Goal: Navigation & Orientation: Understand site structure

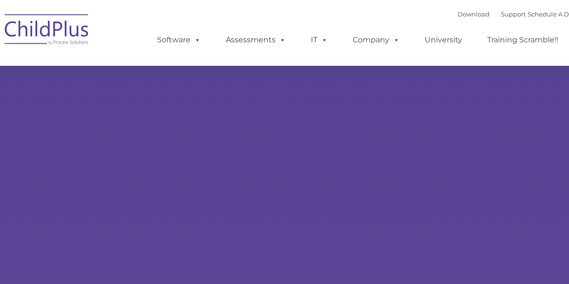
type input ""
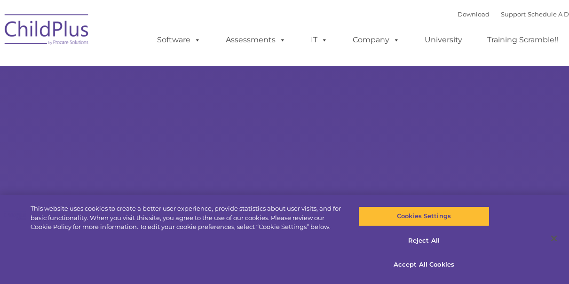
select select "MEDIUM"
